Goal: Transaction & Acquisition: Purchase product/service

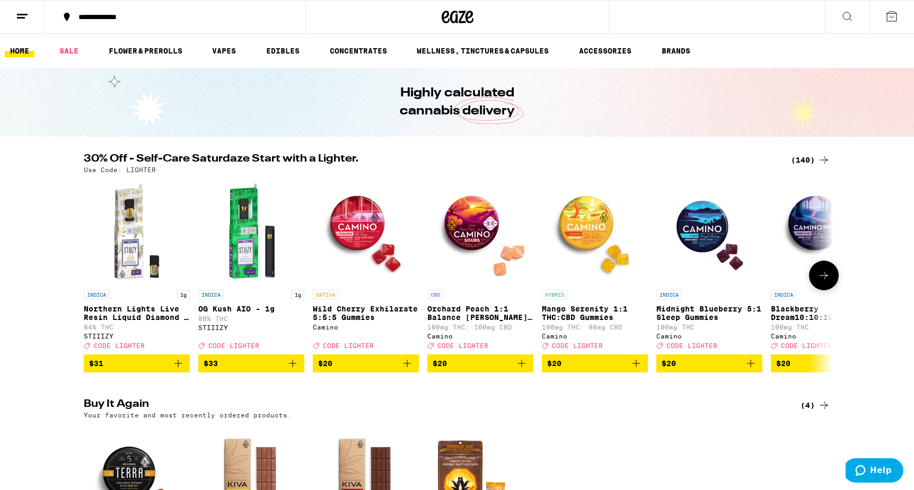
click at [829, 280] on icon at bounding box center [823, 275] width 13 height 13
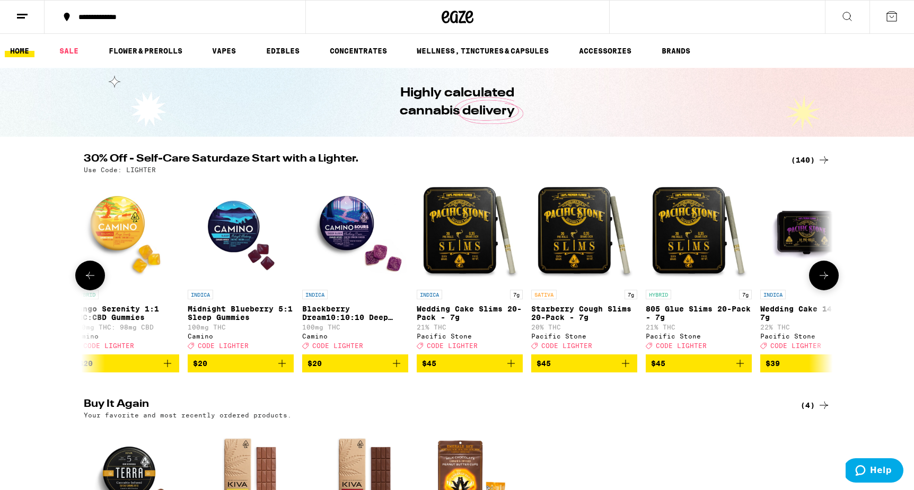
scroll to position [0, 631]
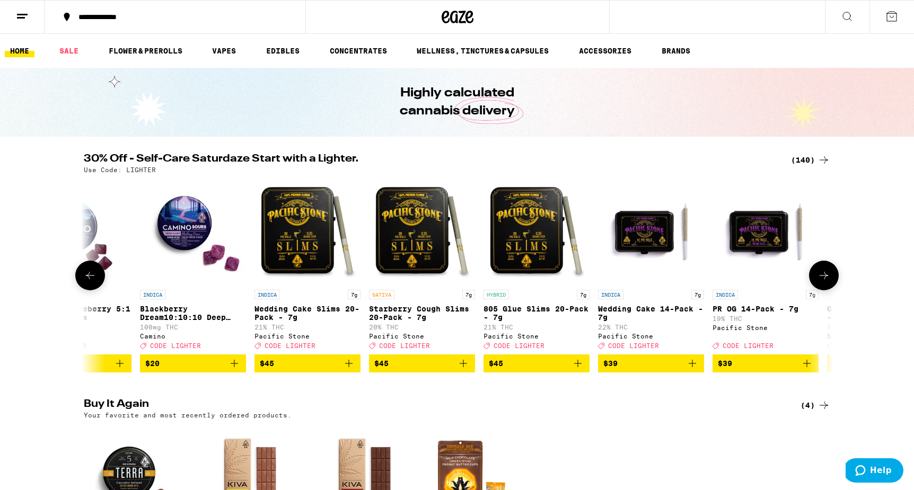
click at [829, 280] on icon at bounding box center [823, 275] width 13 height 13
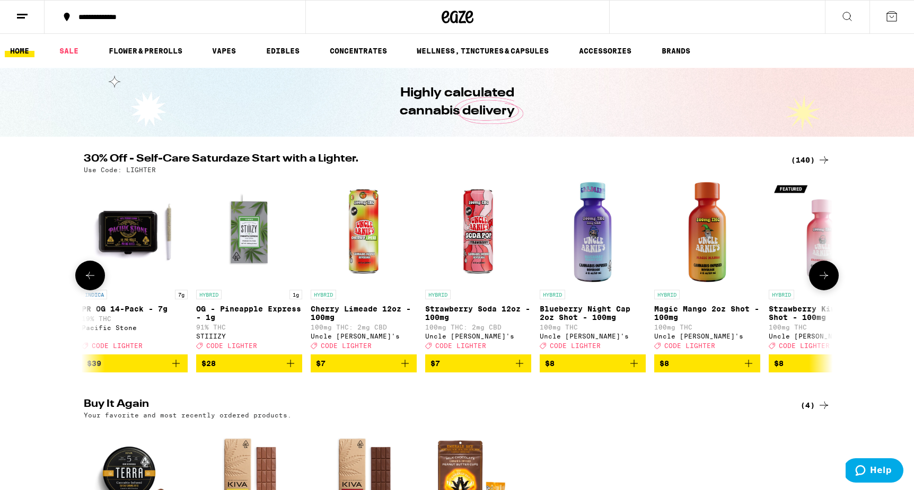
click at [829, 281] on icon at bounding box center [823, 275] width 13 height 13
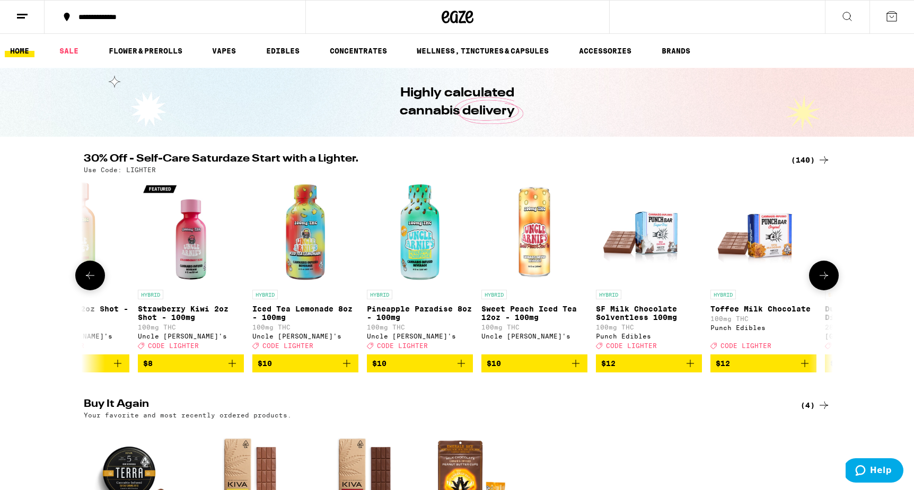
click at [829, 281] on icon at bounding box center [823, 275] width 13 height 13
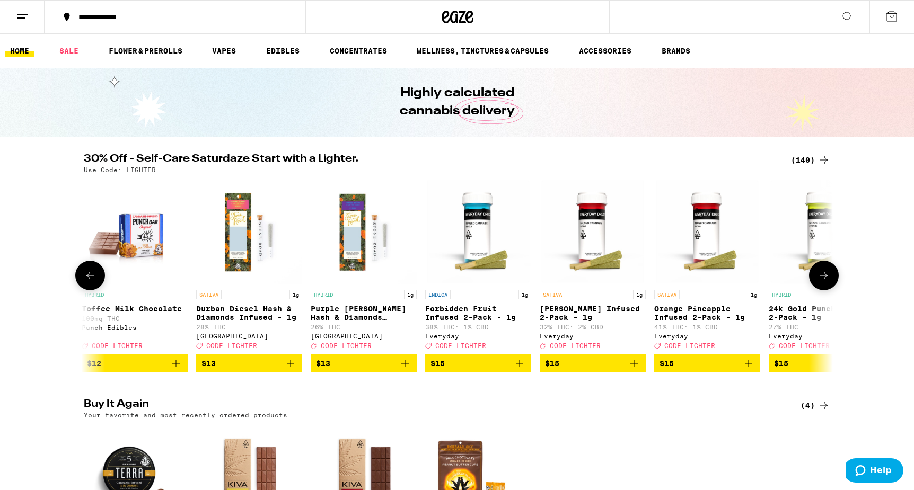
scroll to position [0, 2523]
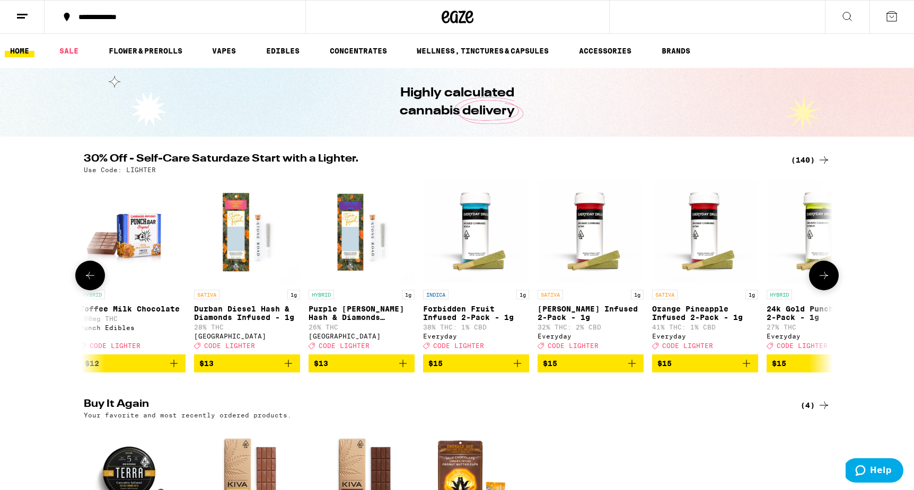
click at [829, 281] on icon at bounding box center [823, 275] width 13 height 13
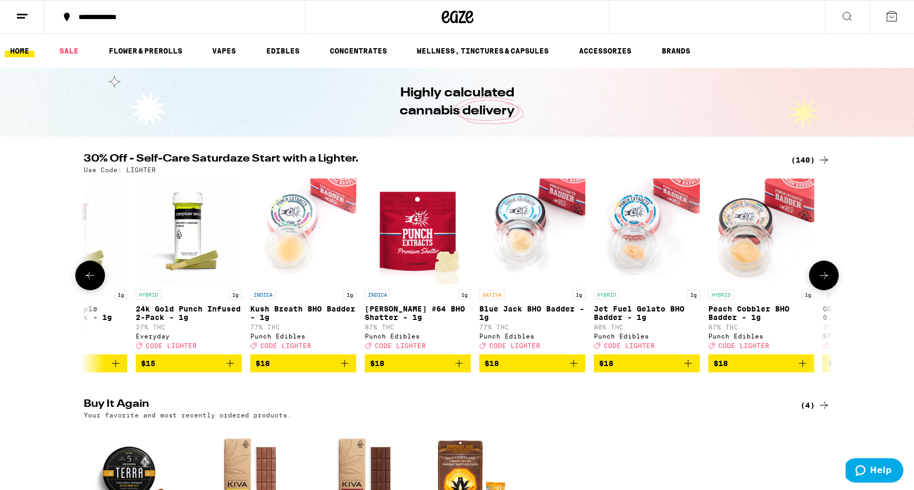
click at [829, 281] on icon at bounding box center [823, 275] width 13 height 13
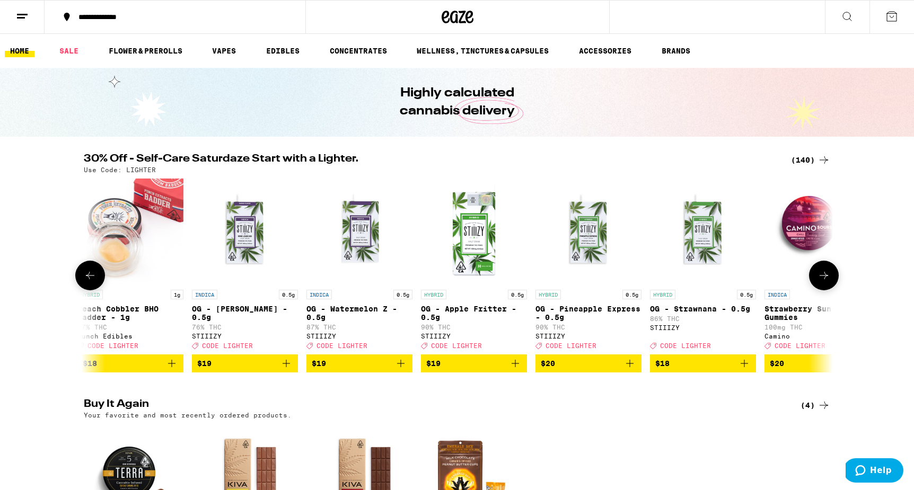
click at [829, 281] on icon at bounding box center [823, 275] width 13 height 13
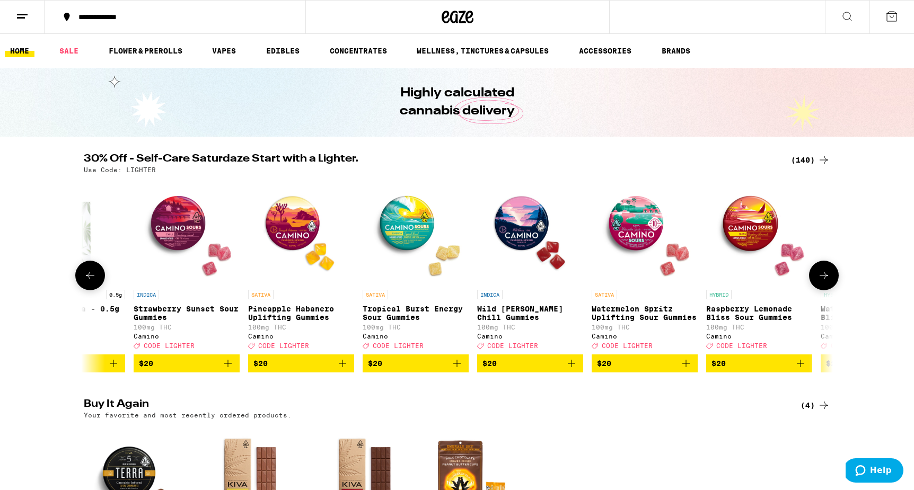
click at [829, 282] on icon at bounding box center [823, 275] width 13 height 13
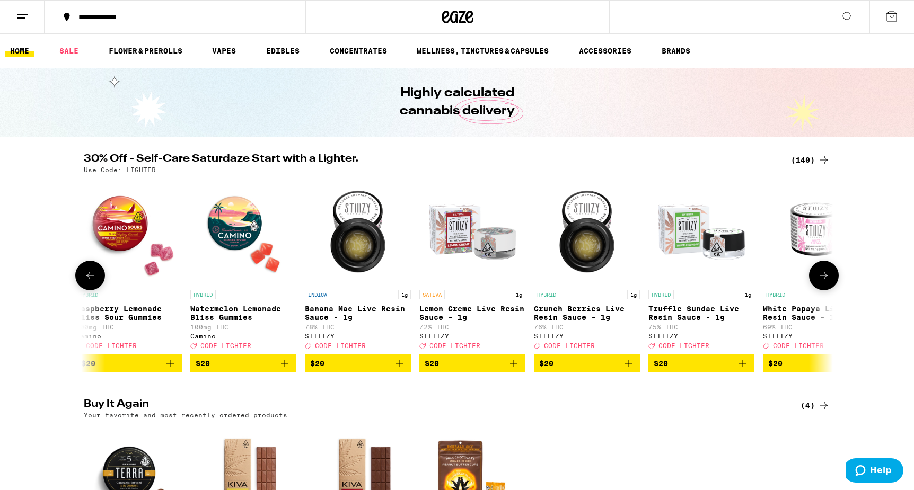
scroll to position [0, 5047]
click at [829, 282] on icon at bounding box center [823, 275] width 13 height 13
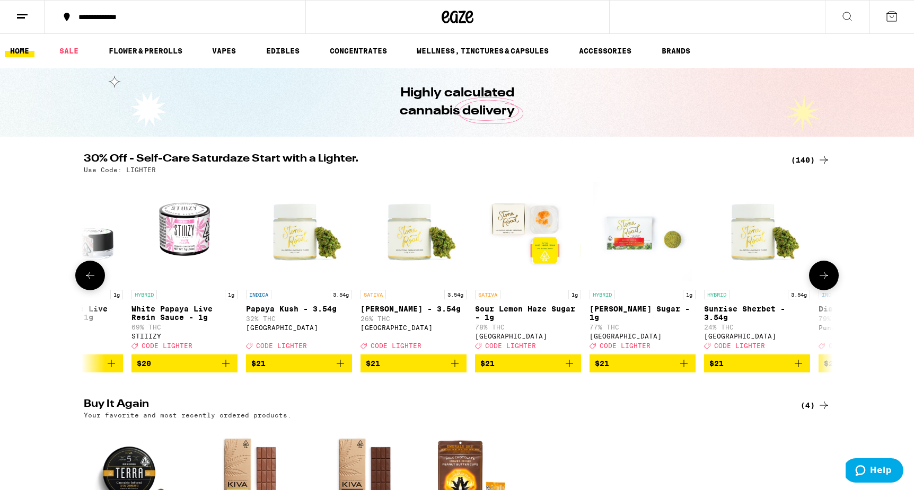
click at [829, 282] on icon at bounding box center [823, 275] width 13 height 13
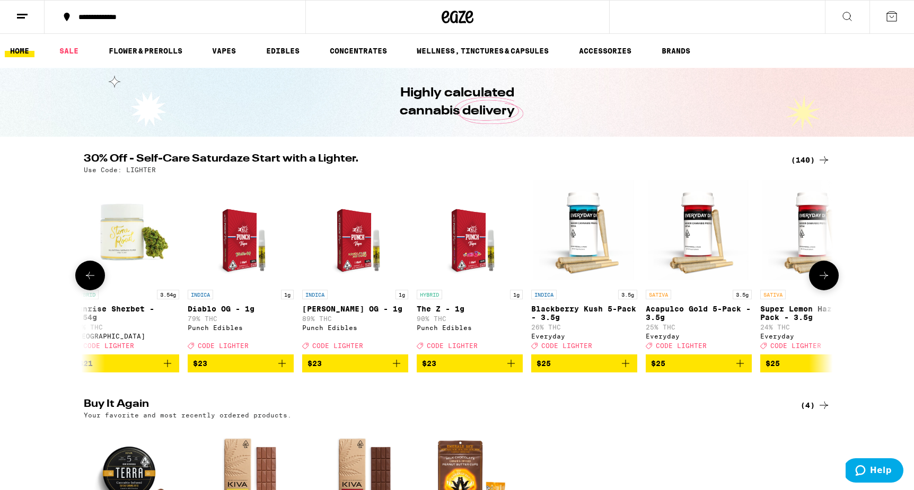
click at [829, 282] on icon at bounding box center [823, 275] width 13 height 13
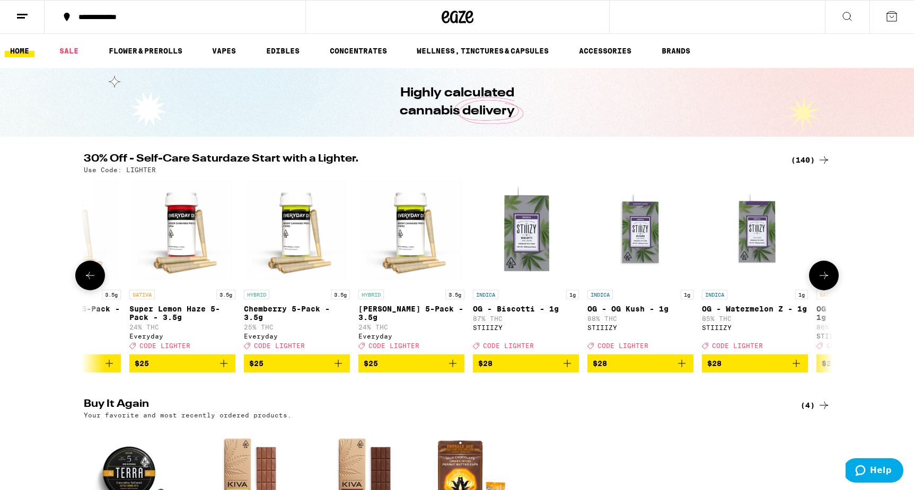
click at [829, 282] on icon at bounding box center [823, 275] width 13 height 13
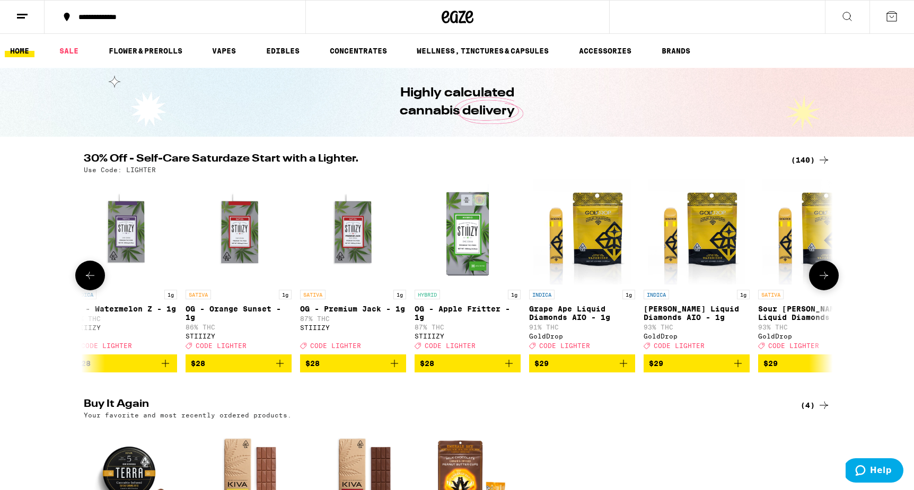
click at [829, 282] on icon at bounding box center [823, 275] width 13 height 13
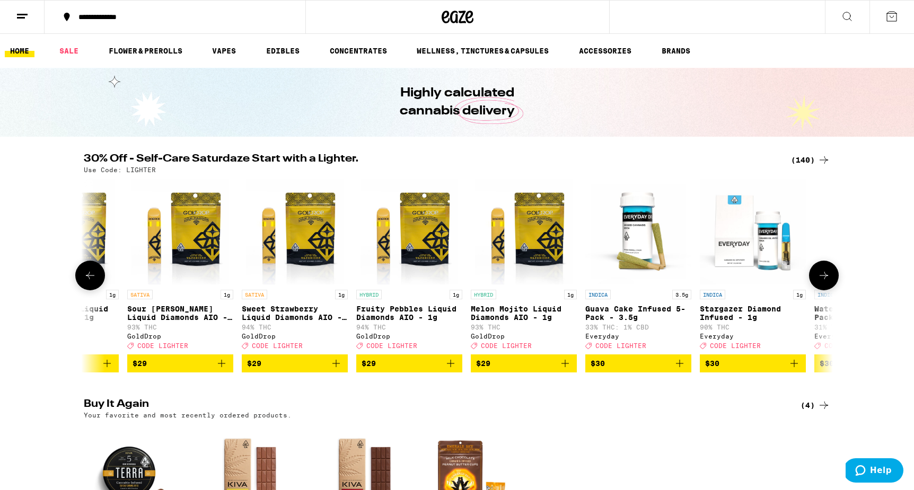
click at [829, 282] on icon at bounding box center [823, 275] width 13 height 13
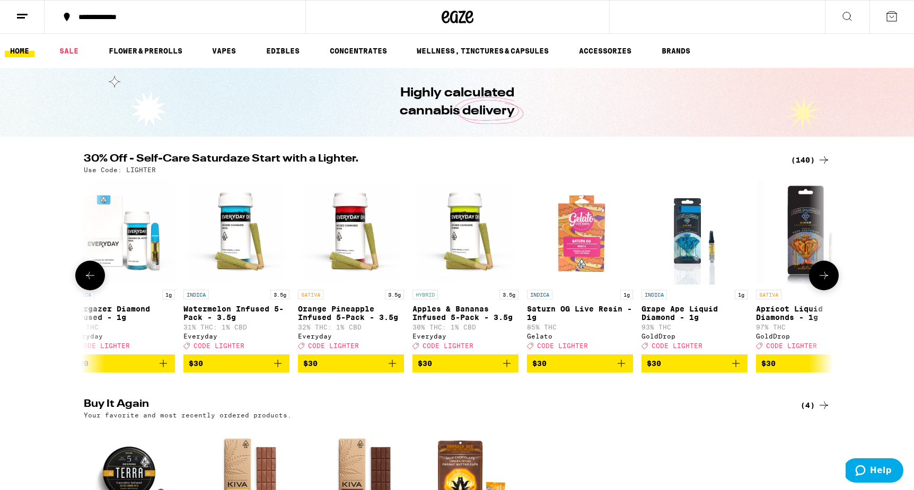
click at [829, 282] on icon at bounding box center [823, 275] width 13 height 13
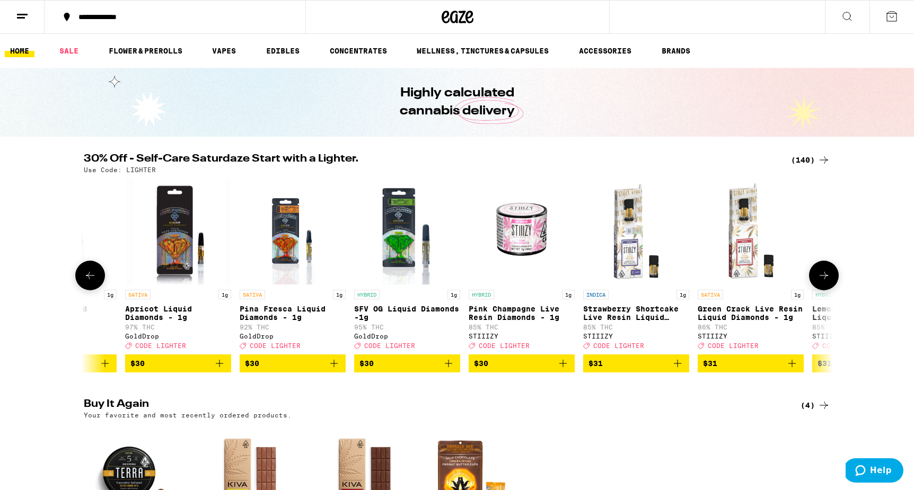
click at [829, 282] on icon at bounding box center [823, 275] width 13 height 13
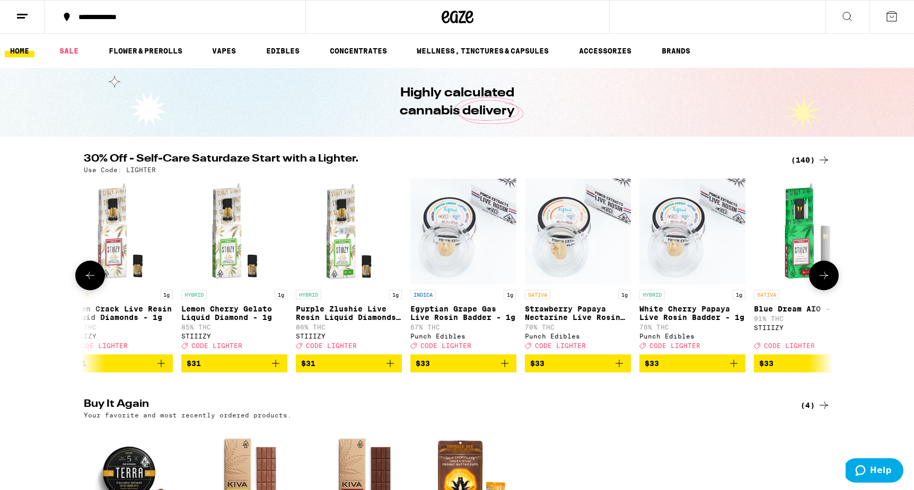
click at [829, 282] on icon at bounding box center [823, 275] width 13 height 13
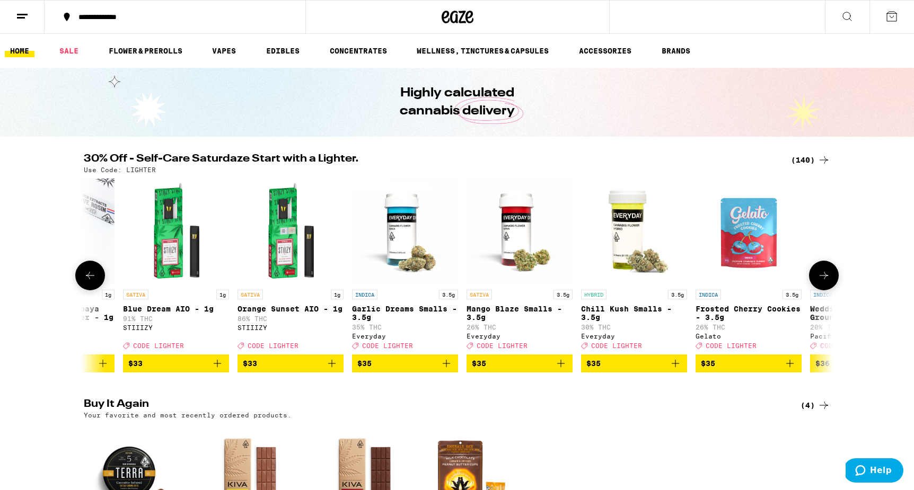
click at [829, 282] on icon at bounding box center [823, 275] width 13 height 13
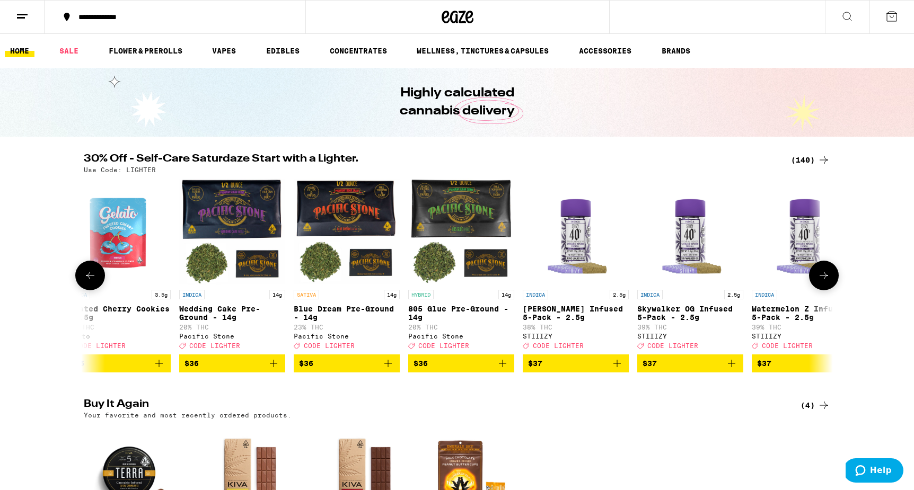
click at [829, 282] on icon at bounding box center [823, 275] width 13 height 13
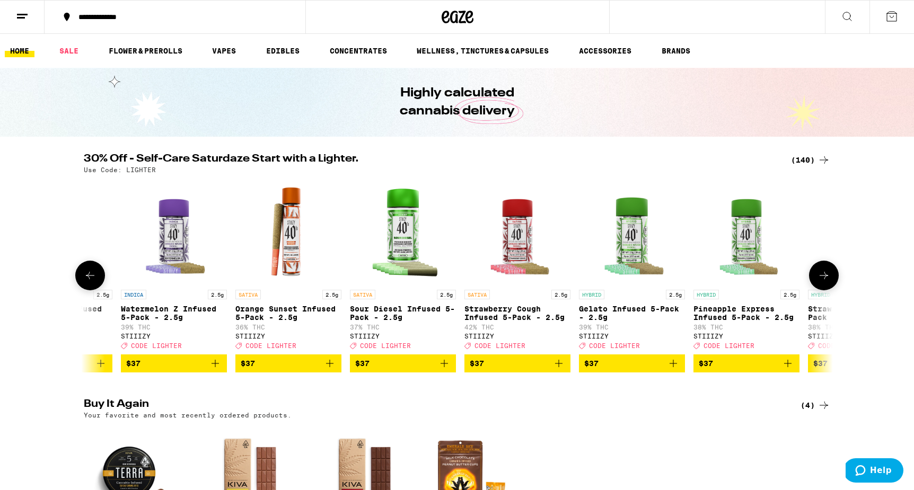
click at [829, 282] on icon at bounding box center [823, 275] width 13 height 13
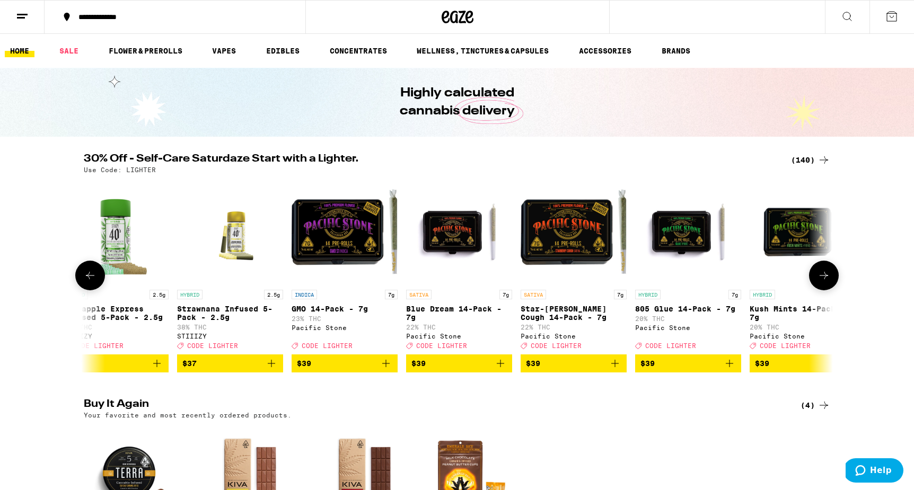
click at [829, 282] on icon at bounding box center [823, 275] width 13 height 13
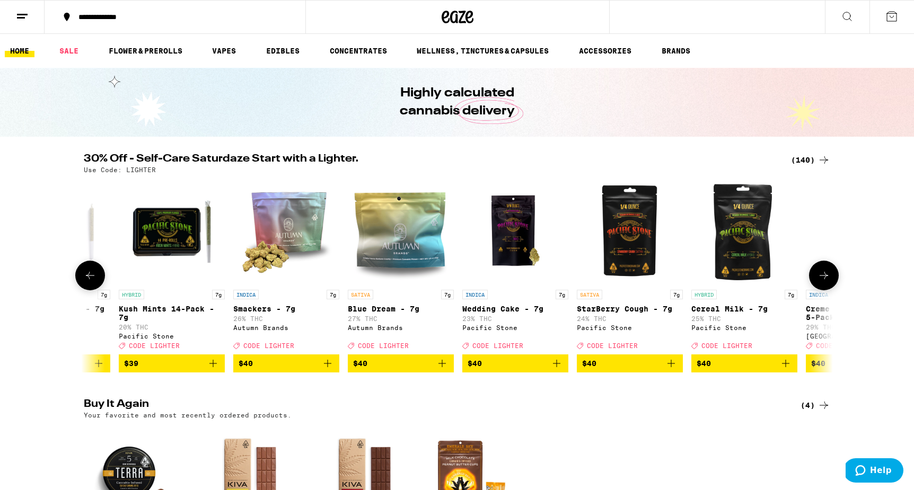
click at [829, 282] on icon at bounding box center [823, 275] width 13 height 13
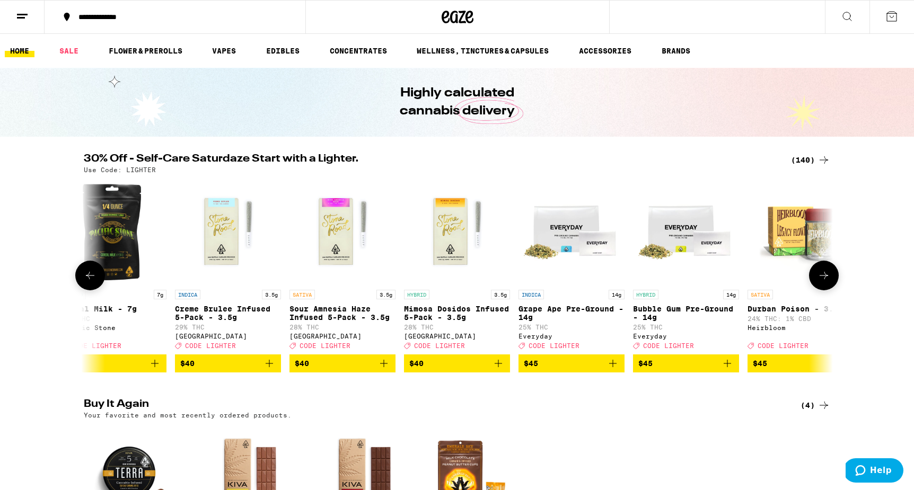
click at [829, 282] on icon at bounding box center [823, 275] width 13 height 13
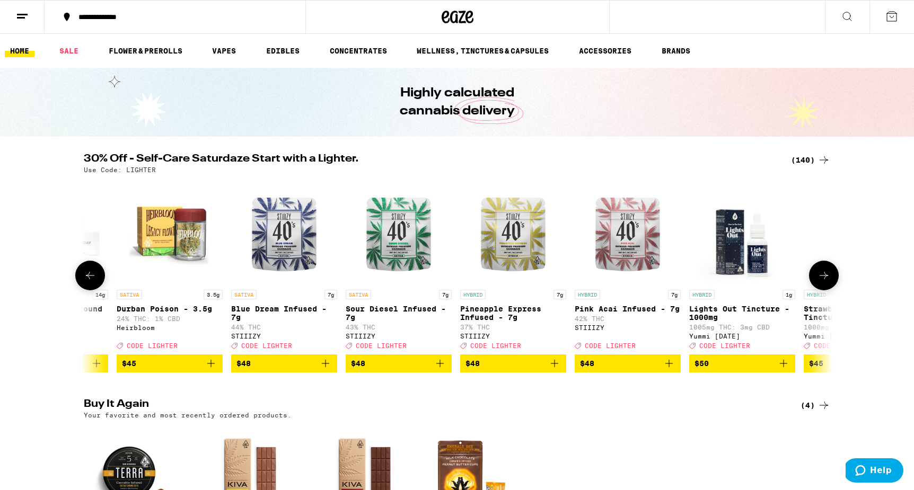
click at [829, 282] on icon at bounding box center [823, 275] width 13 height 13
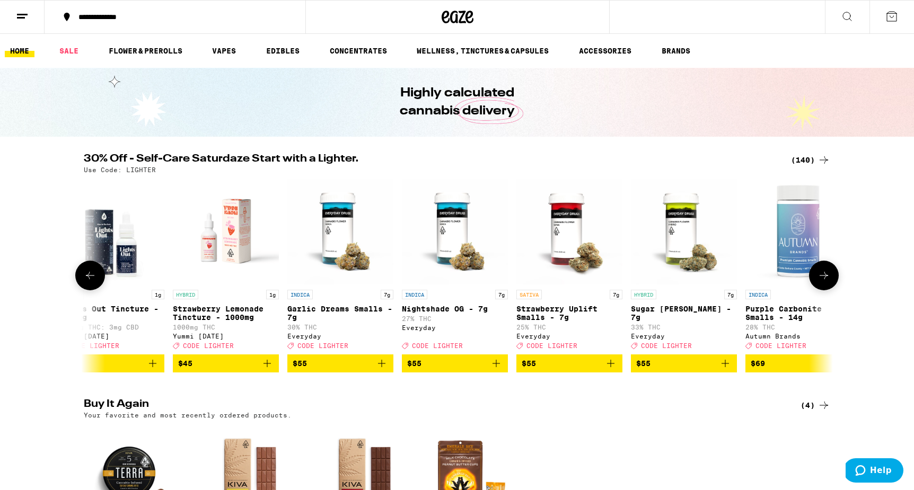
click at [829, 282] on icon at bounding box center [823, 275] width 13 height 13
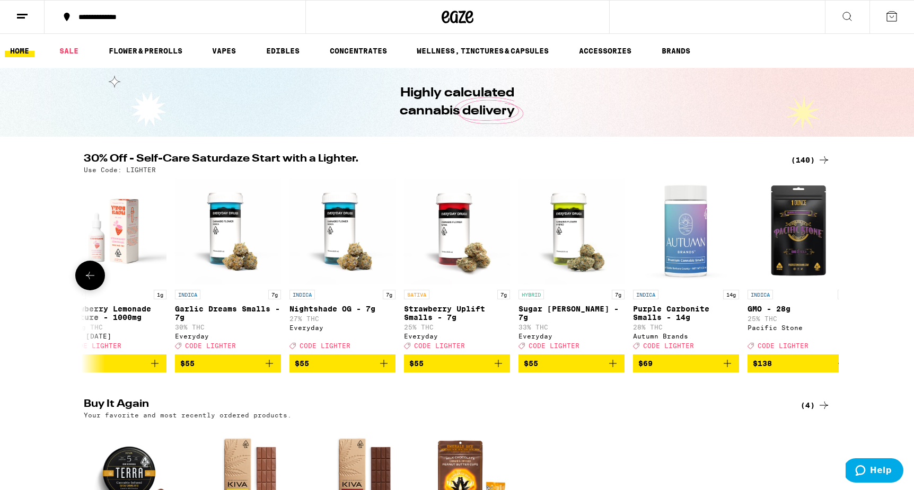
scroll to position [0, 15284]
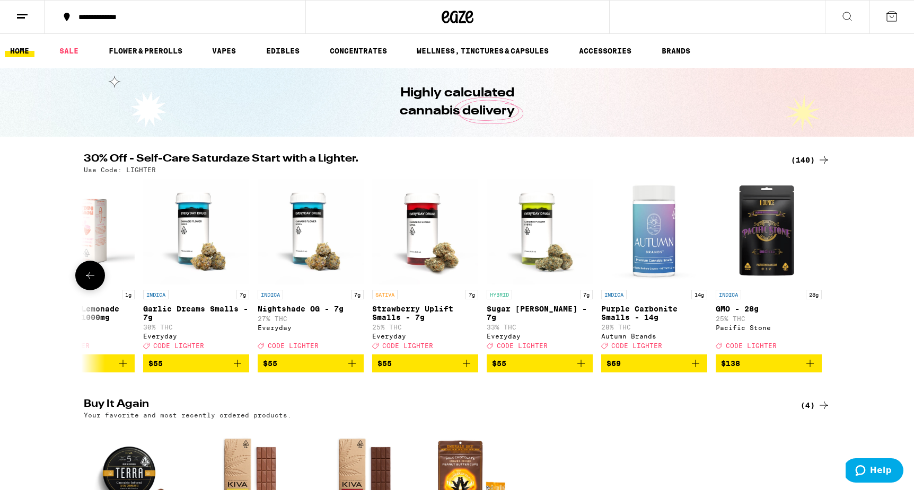
click at [829, 284] on div at bounding box center [824, 276] width 30 height 30
